Goal: Task Accomplishment & Management: Manage account settings

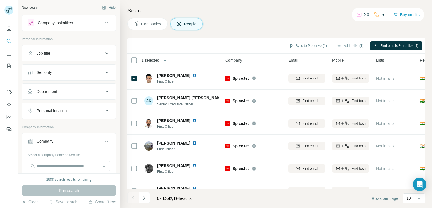
scroll to position [42, 0]
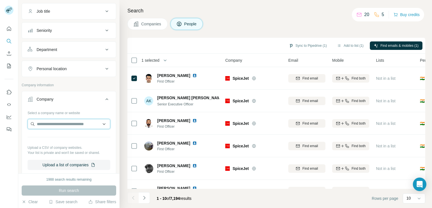
click at [62, 124] on input "text" at bounding box center [69, 124] width 83 height 10
paste input "**********"
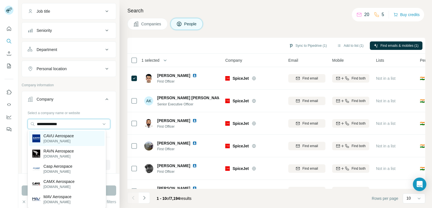
type input "**********"
click at [69, 133] on p "CAVU Aerospace" at bounding box center [59, 136] width 30 height 6
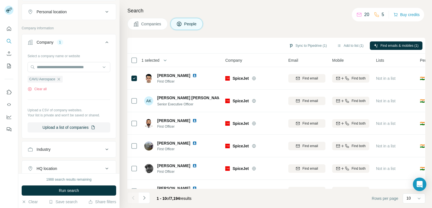
scroll to position [99, 0]
click at [74, 67] on input "text" at bounding box center [69, 67] width 83 height 10
click at [72, 191] on span "Run search" at bounding box center [69, 190] width 20 height 6
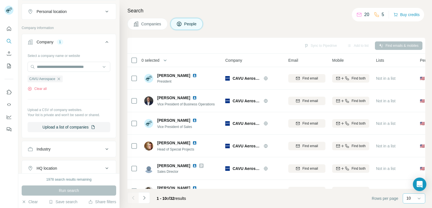
click at [412, 198] on div "10" at bounding box center [414, 198] width 14 height 6
click at [409, 174] on p "20" at bounding box center [410, 176] width 5 height 6
click at [410, 198] on p "20" at bounding box center [409, 198] width 5 height 6
click at [411, 166] on p "40" at bounding box center [410, 165] width 5 height 6
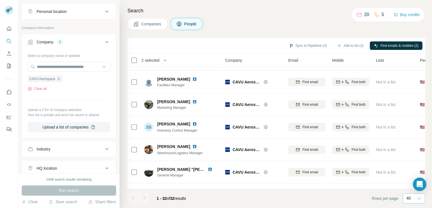
scroll to position [265, 0]
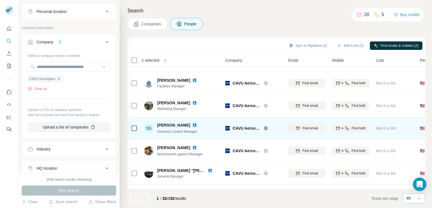
click at [130, 128] on td at bounding box center [134, 128] width 14 height 23
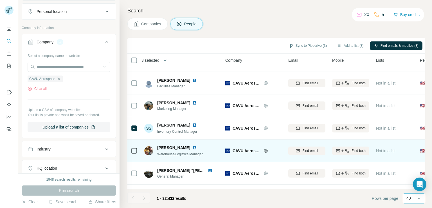
click at [133, 154] on div at bounding box center [134, 150] width 7 height 15
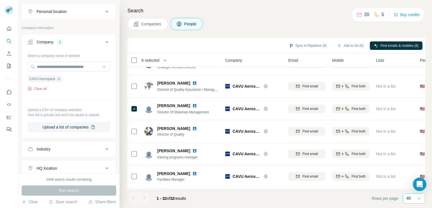
scroll to position [178, 0]
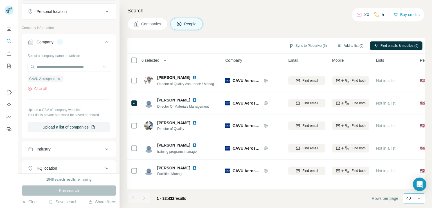
click at [350, 45] on button "Add to list (6)" at bounding box center [350, 45] width 35 height 8
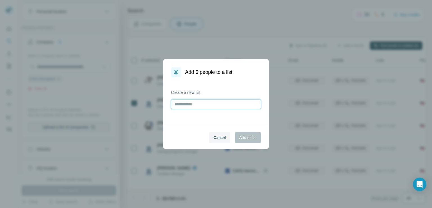
click at [193, 104] on input "text" at bounding box center [216, 104] width 90 height 10
type input "**********"
click at [248, 138] on span "Add to list" at bounding box center [248, 138] width 17 height 6
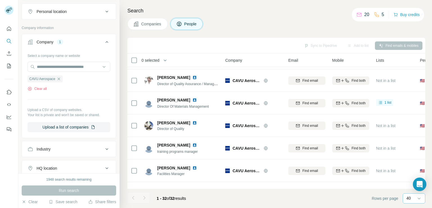
scroll to position [6, 0]
click at [58, 77] on icon "button" at bounding box center [58, 78] width 3 height 3
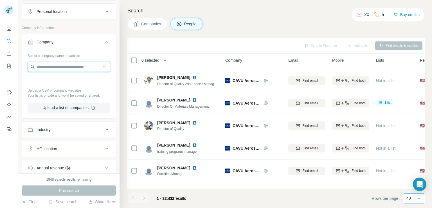
click at [65, 67] on input "text" at bounding box center [69, 67] width 83 height 10
paste input "**********"
click at [92, 66] on input "**********" at bounding box center [69, 67] width 83 height 10
type input "*"
paste input "**********"
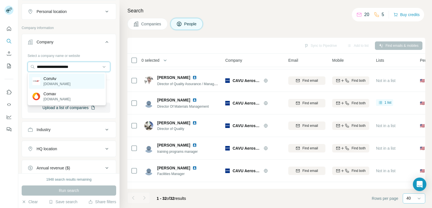
type input "**********"
click at [87, 77] on div "ComAv [DOMAIN_NAME]" at bounding box center [67, 80] width 76 height 15
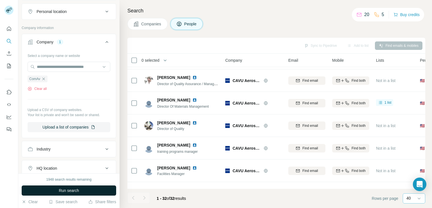
click at [53, 191] on button "Run search" at bounding box center [69, 190] width 95 height 10
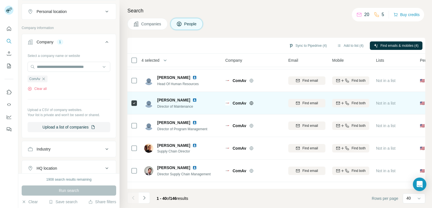
scroll to position [257, 0]
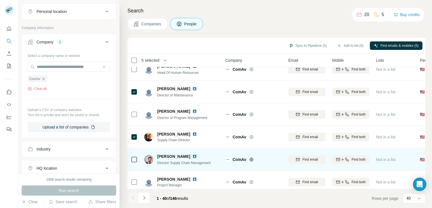
click at [131, 156] on td at bounding box center [134, 159] width 14 height 23
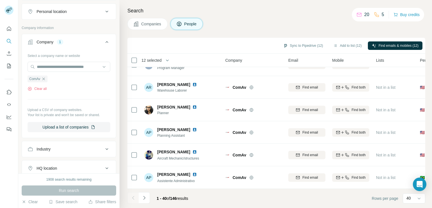
scroll to position [782, 0]
click at [142, 200] on icon "Navigate to next page" at bounding box center [145, 198] width 6 height 6
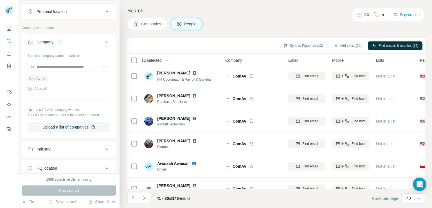
scroll to position [0, 0]
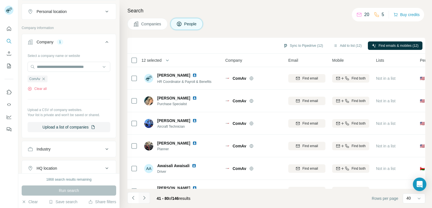
click at [143, 194] on button "Navigate to next page" at bounding box center [144, 197] width 11 height 11
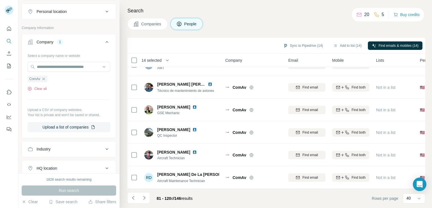
scroll to position [782, 0]
click at [146, 198] on icon "Navigate to next page" at bounding box center [145, 198] width 6 height 6
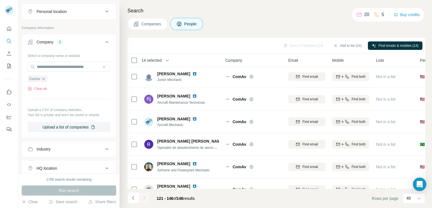
scroll to position [0, 0]
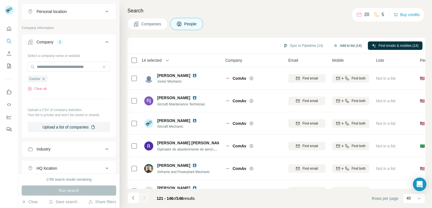
click at [351, 45] on button "Add to list (14)" at bounding box center [348, 45] width 36 height 8
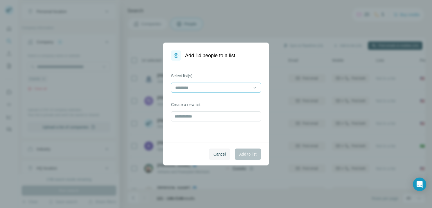
click at [252, 88] on div at bounding box center [216, 87] width 90 height 10
click at [244, 98] on div "MRO_NA_New_[DATE]" at bounding box center [216, 100] width 80 height 6
click at [253, 153] on span "Add to list" at bounding box center [248, 154] width 17 height 6
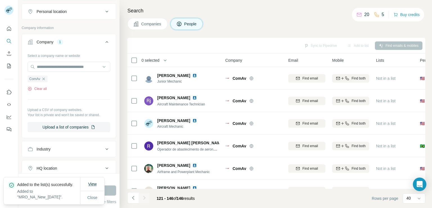
click at [93, 182] on span "View" at bounding box center [92, 184] width 8 height 5
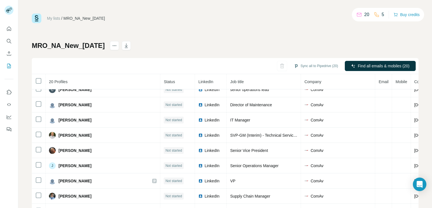
scroll to position [150, 0]
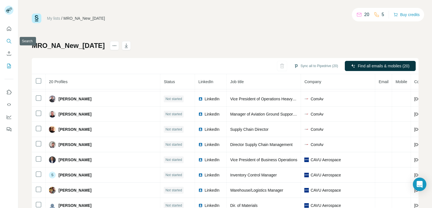
click at [11, 45] on button "Search" at bounding box center [9, 41] width 9 height 10
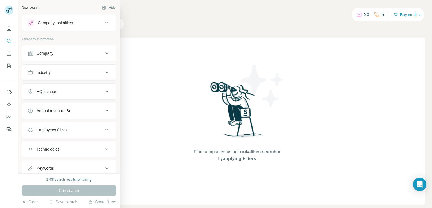
click at [37, 49] on button "Company" at bounding box center [69, 53] width 94 height 14
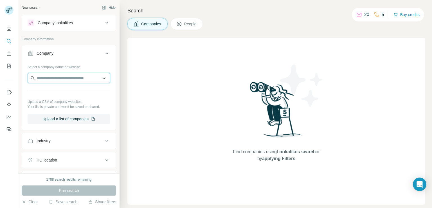
click at [66, 80] on input "text" at bounding box center [69, 78] width 83 height 10
paste input "**********"
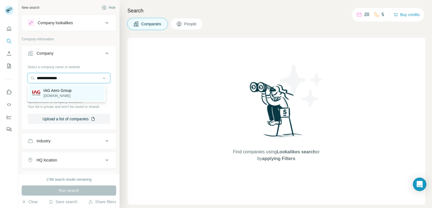
type input "**********"
click at [69, 91] on p "IAG Aero Group" at bounding box center [58, 91] width 28 height 6
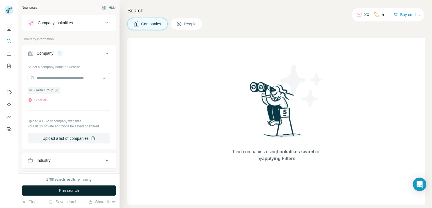
click at [68, 187] on span "Run search" at bounding box center [69, 190] width 20 height 6
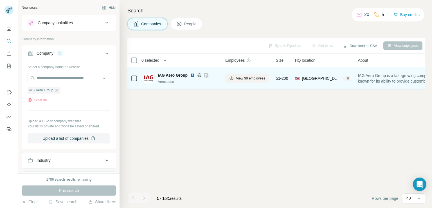
click at [172, 74] on span "IAG Aero Group" at bounding box center [173, 75] width 30 height 6
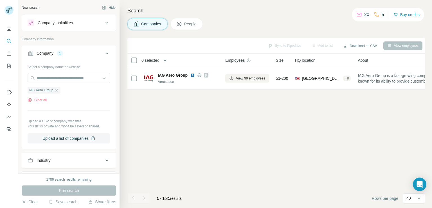
click at [190, 28] on button "People" at bounding box center [187, 24] width 33 height 12
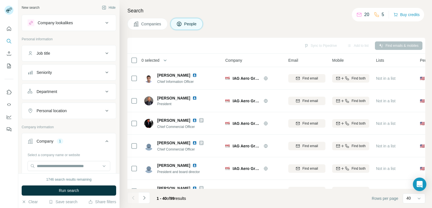
click at [147, 23] on span "Companies" at bounding box center [151, 24] width 21 height 6
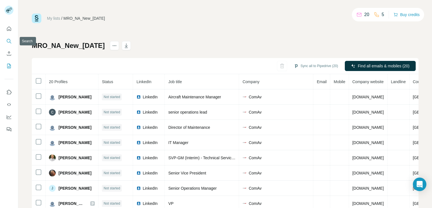
click at [7, 42] on icon "Search" at bounding box center [9, 41] width 6 height 6
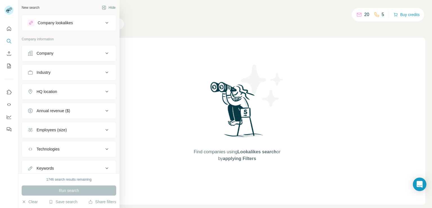
click at [68, 59] on button "Company" at bounding box center [69, 53] width 94 height 14
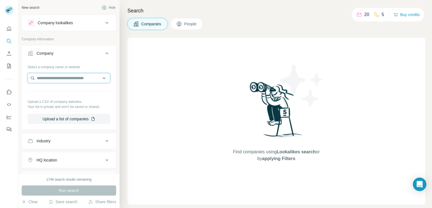
click at [61, 79] on input "text" at bounding box center [69, 78] width 83 height 10
type input "**********"
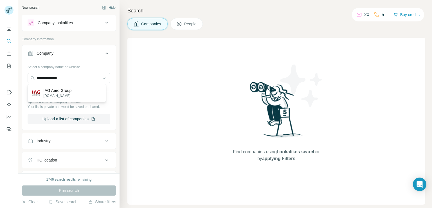
click at [70, 89] on p "IAG Aero Group" at bounding box center [58, 91] width 28 height 6
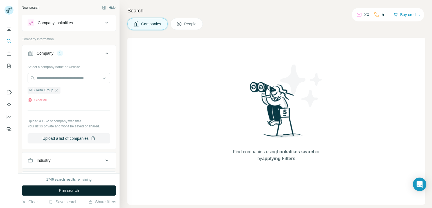
click at [74, 191] on span "Run search" at bounding box center [69, 190] width 20 height 6
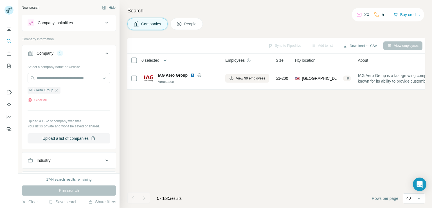
click at [190, 28] on button "People" at bounding box center [187, 24] width 33 height 12
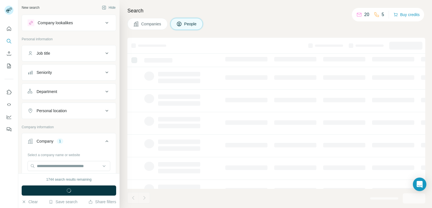
click at [190, 28] on button "People" at bounding box center [187, 24] width 33 height 12
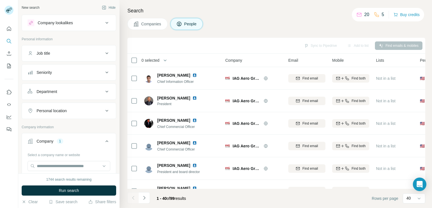
click at [190, 28] on button "People" at bounding box center [187, 24] width 33 height 12
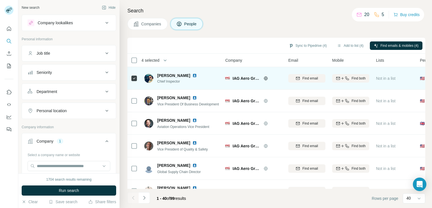
scroll to position [146, 0]
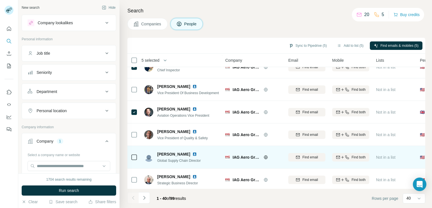
click at [131, 157] on td at bounding box center [134, 157] width 14 height 23
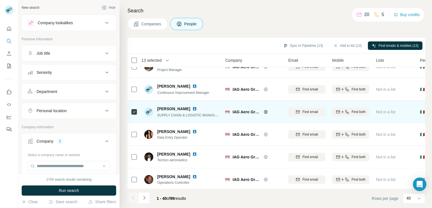
scroll to position [782, 0]
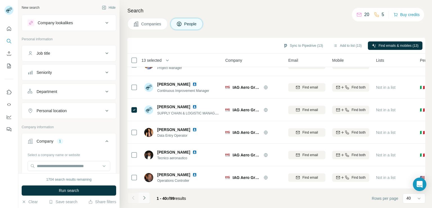
click at [146, 196] on icon "Navigate to next page" at bounding box center [145, 198] width 6 height 6
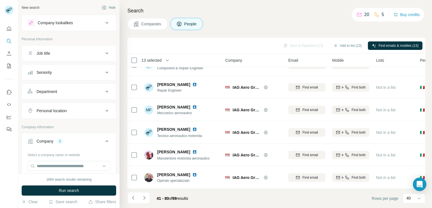
click at [426, 152] on div "Search Companies People Sync to Pipedrive (13) Add to list (13) Find emails & m…" at bounding box center [276, 104] width 313 height 208
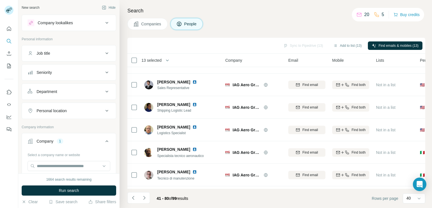
scroll to position [531, 0]
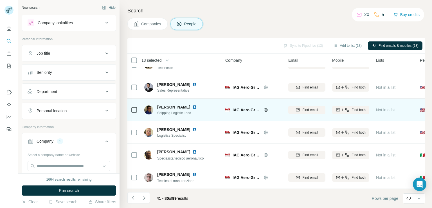
click at [132, 112] on icon at bounding box center [134, 109] width 7 height 7
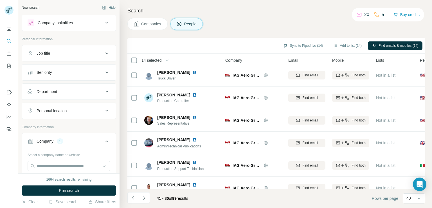
scroll to position [0, 0]
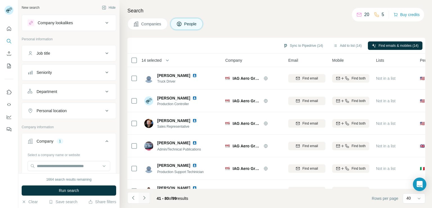
click at [144, 195] on icon "Navigate to next page" at bounding box center [145, 198] width 6 height 6
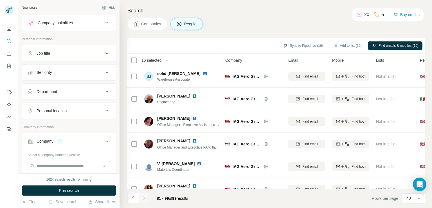
scroll to position [250, 0]
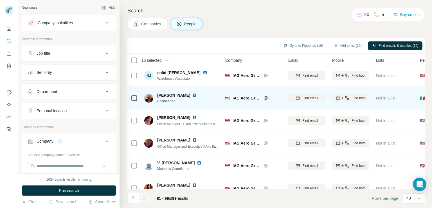
click at [133, 95] on icon at bounding box center [134, 98] width 7 height 7
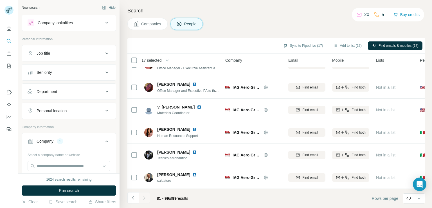
scroll to position [309, 0]
click at [349, 45] on button "Add to list (17)" at bounding box center [348, 45] width 36 height 8
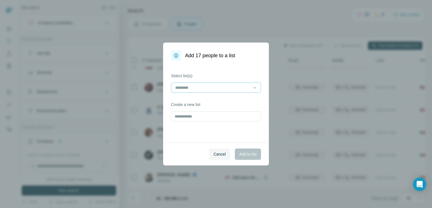
click at [218, 91] on div at bounding box center [213, 88] width 76 height 10
click at [214, 105] on div "MRO_NA_New_[DATE]" at bounding box center [216, 100] width 90 height 13
click at [220, 101] on div "MRO_NA_New_[DATE]" at bounding box center [216, 100] width 80 height 6
click at [245, 153] on span "Add to list" at bounding box center [248, 154] width 17 height 6
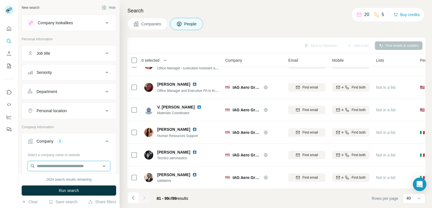
click at [52, 166] on input "text" at bounding box center [69, 166] width 83 height 10
paste input "**********"
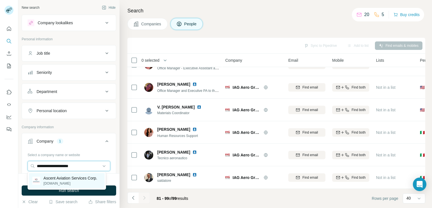
type input "**********"
click at [81, 179] on p "Ascent Aviation Services Corp." at bounding box center [71, 178] width 54 height 6
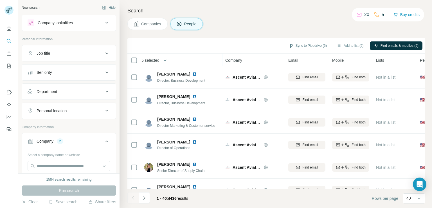
scroll to position [557, 0]
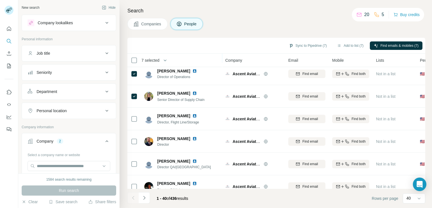
click at [0, 0] on tbody "Bart Budman Chief Financial Officer (CFO) Ascent Aviation Services Corp. Find e…" at bounding box center [0, 0] width 0 height 0
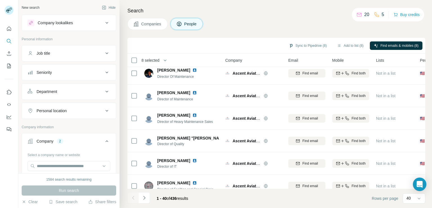
scroll to position [714, 0]
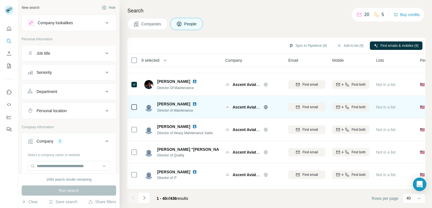
click at [134, 110] on div at bounding box center [134, 106] width 7 height 15
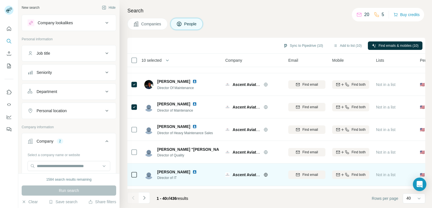
click at [131, 174] on icon at bounding box center [134, 174] width 7 height 7
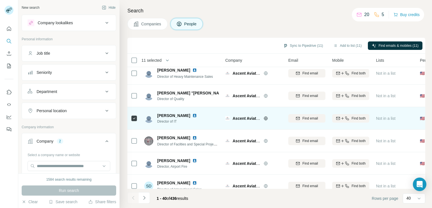
scroll to position [782, 0]
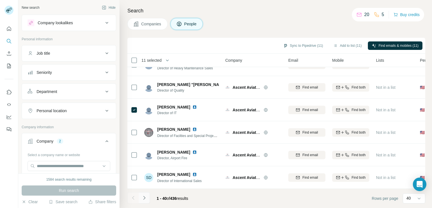
click at [147, 198] on button "Navigate to next page" at bounding box center [144, 197] width 11 height 11
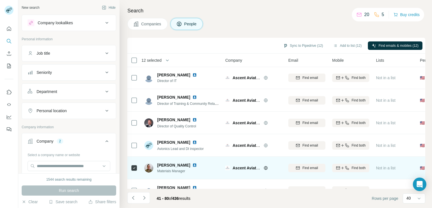
scroll to position [0, 0]
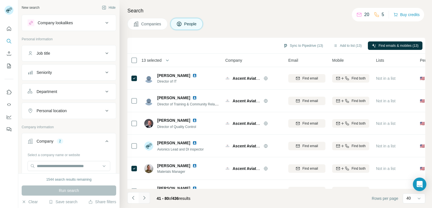
click at [143, 198] on icon "Navigate to next page" at bounding box center [145, 198] width 6 height 6
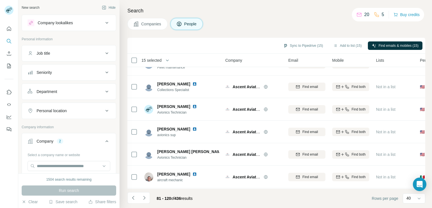
scroll to position [782, 0]
click at [144, 200] on icon "Navigate to next page" at bounding box center [145, 198] width 6 height 6
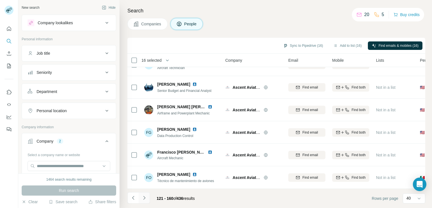
click at [144, 196] on icon "Navigate to next page" at bounding box center [145, 198] width 6 height 6
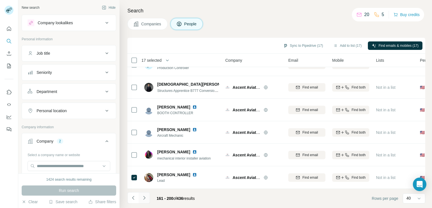
click at [145, 197] on icon "Navigate to next page" at bounding box center [144, 198] width 2 height 4
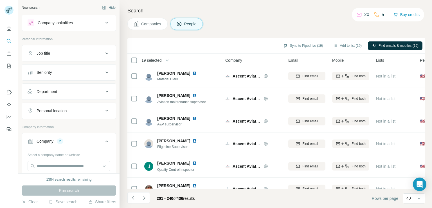
scroll to position [0, 0]
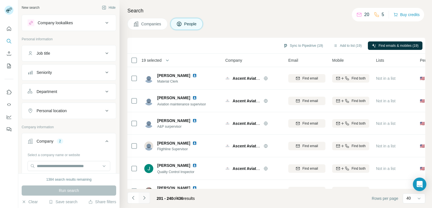
click at [145, 199] on icon "Navigate to next page" at bounding box center [145, 198] width 6 height 6
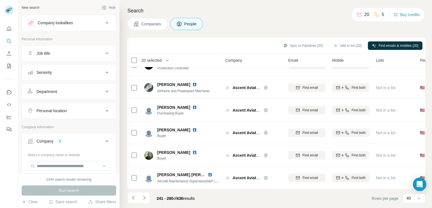
scroll to position [397, 0]
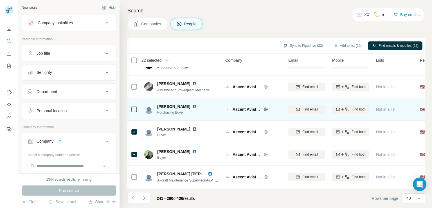
click at [134, 103] on div at bounding box center [134, 108] width 7 height 15
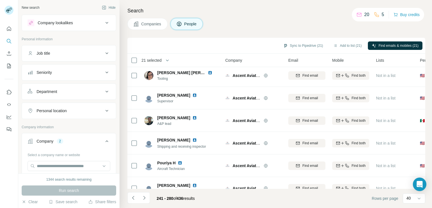
scroll to position [782, 0]
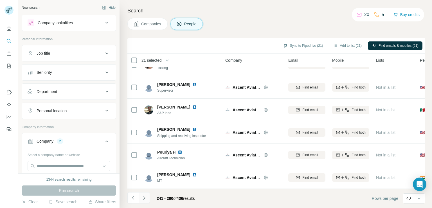
click at [143, 194] on button "Navigate to next page" at bounding box center [144, 197] width 11 height 11
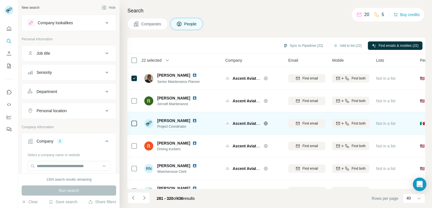
scroll to position [11, 0]
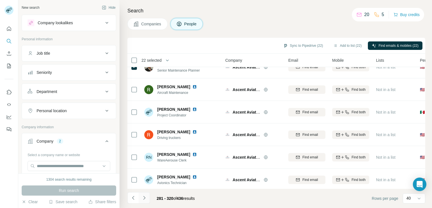
click at [144, 199] on icon "Navigate to next page" at bounding box center [145, 198] width 6 height 6
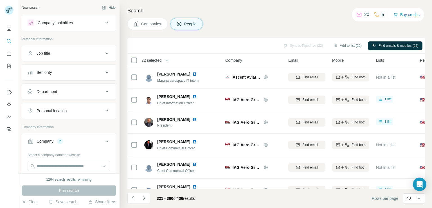
scroll to position [363, 0]
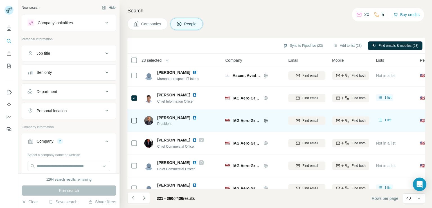
click at [131, 123] on icon at bounding box center [134, 120] width 7 height 7
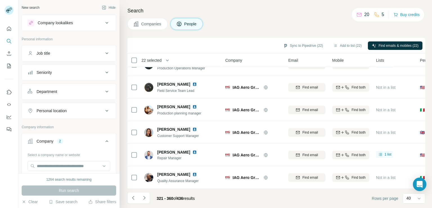
scroll to position [782, 0]
click at [143, 200] on icon "Navigate to next page" at bounding box center [145, 198] width 6 height 6
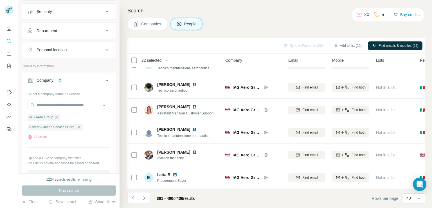
scroll to position [80, 0]
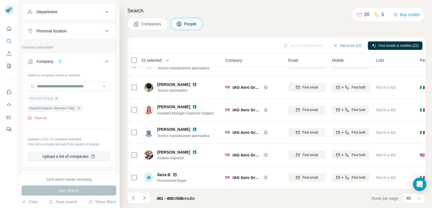
click at [57, 98] on icon "button" at bounding box center [56, 98] width 5 height 5
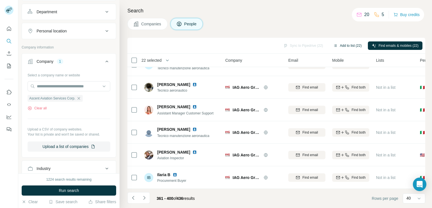
click at [346, 46] on button "Add to list (22)" at bounding box center [348, 45] width 36 height 8
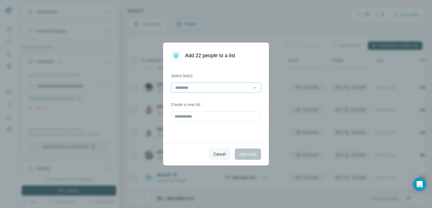
click at [217, 85] on input at bounding box center [213, 87] width 76 height 6
click at [215, 103] on div "MRO_NA_New_[DATE]" at bounding box center [216, 100] width 87 height 10
click at [245, 153] on span "Add to list" at bounding box center [248, 154] width 17 height 6
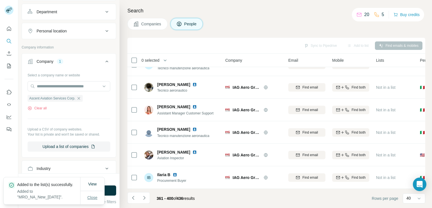
click at [87, 197] on button "Close" at bounding box center [93, 197] width 18 height 10
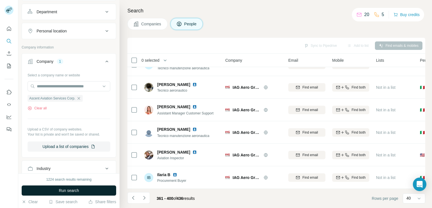
click at [86, 189] on button "Run search" at bounding box center [69, 190] width 95 height 10
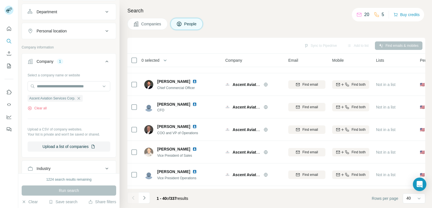
scroll to position [782, 0]
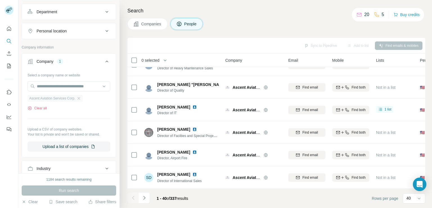
click at [81, 96] on div "Ascent Aviation Services Corp." at bounding box center [55, 98] width 55 height 7
click at [78, 97] on icon "button" at bounding box center [79, 98] width 5 height 5
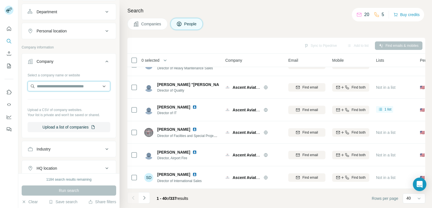
click at [78, 87] on input "text" at bounding box center [69, 86] width 83 height 10
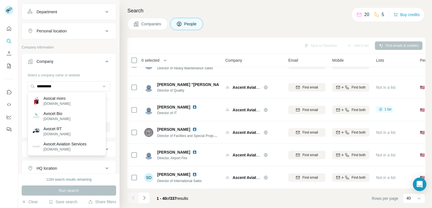
click at [101, 92] on div "Avocat moro avocat-moro.fr Avocet Bio avocet.bio Avocet RT avocet.tv Avocet Avi…" at bounding box center [67, 124] width 79 height 64
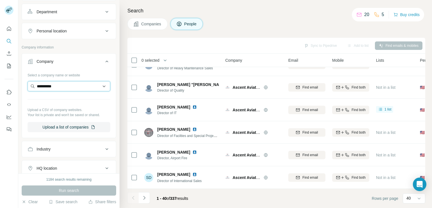
click at [96, 86] on input "**********" at bounding box center [69, 86] width 83 height 10
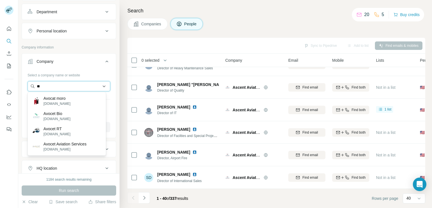
type input "*"
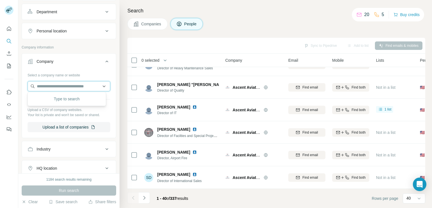
paste input "**********"
type input "**********"
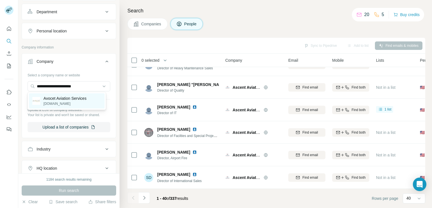
click at [73, 103] on p "avocet.aero" at bounding box center [65, 103] width 43 height 5
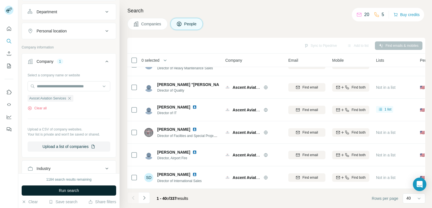
click at [75, 188] on span "Run search" at bounding box center [69, 190] width 20 height 6
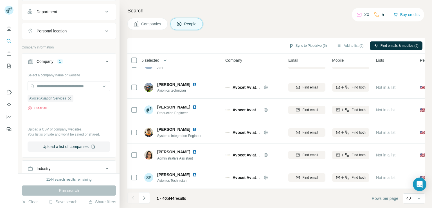
scroll to position [782, 0]
click at [147, 196] on button "Navigate to next page" at bounding box center [144, 197] width 11 height 11
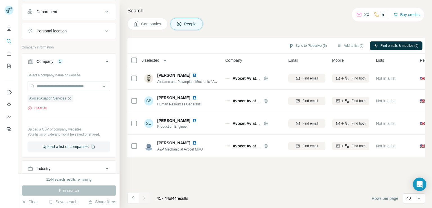
scroll to position [0, 0]
click at [357, 44] on button "Add to list (6)" at bounding box center [350, 45] width 35 height 8
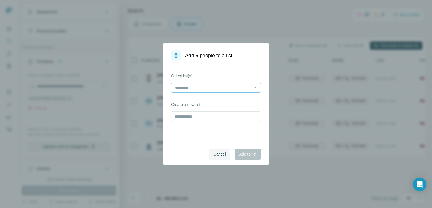
click at [225, 90] on input at bounding box center [213, 87] width 76 height 6
click at [221, 102] on div "MRO_NA_New_[DATE]" at bounding box center [216, 100] width 80 height 6
click at [243, 153] on span "Add to list" at bounding box center [248, 154] width 17 height 6
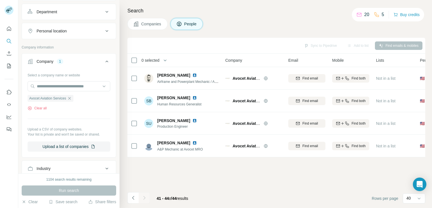
click at [243, 153] on div "Avocet Aviation Services" at bounding box center [253, 145] width 56 height 15
click at [8, 68] on icon "My lists" at bounding box center [9, 66] width 6 height 6
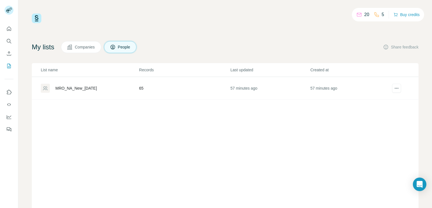
click at [86, 88] on div "MRO_NA_New_[DATE]" at bounding box center [76, 88] width 42 height 6
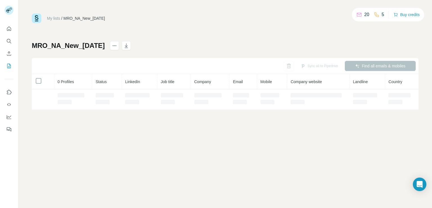
click at [86, 88] on th "0 Profiles" at bounding box center [73, 81] width 38 height 15
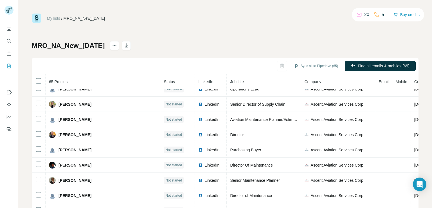
scroll to position [293, 0]
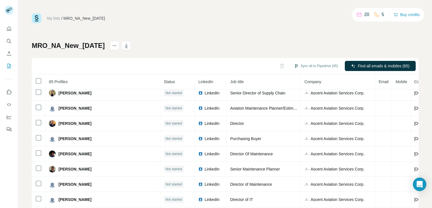
click at [88, 43] on h1 "MRO_NA_New_[DATE]" at bounding box center [68, 45] width 73 height 9
click at [191, 32] on div "My lists / MRO_NA_New_21Aug 20 5 Buy credits MRO_NA_New_21Aug Sync all to Piped…" at bounding box center [225, 118] width 387 height 209
